Goal: Navigation & Orientation: Find specific page/section

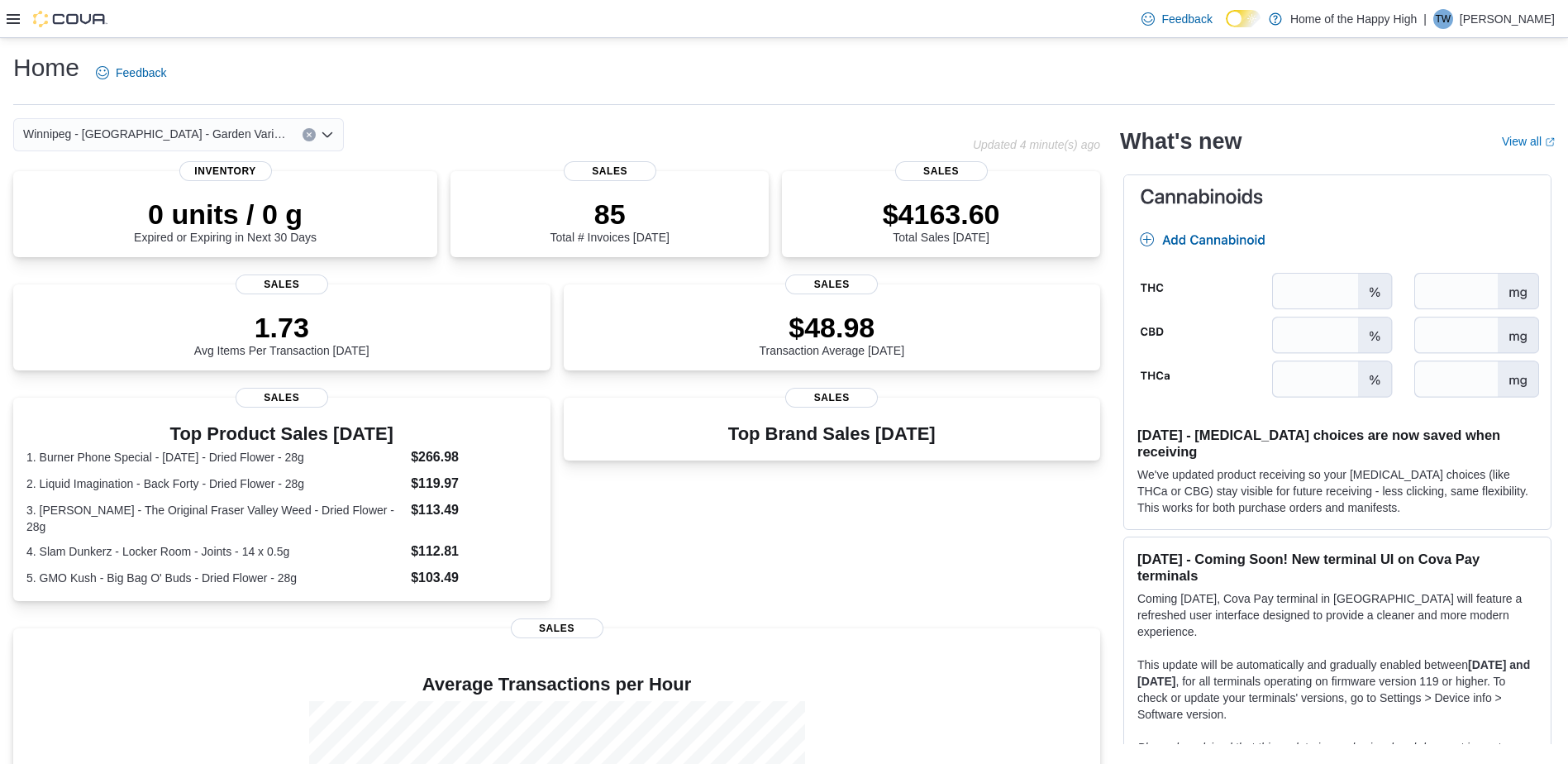
click at [12, 23] on icon at bounding box center [13, 19] width 13 height 10
